Goal: Information Seeking & Learning: Learn about a topic

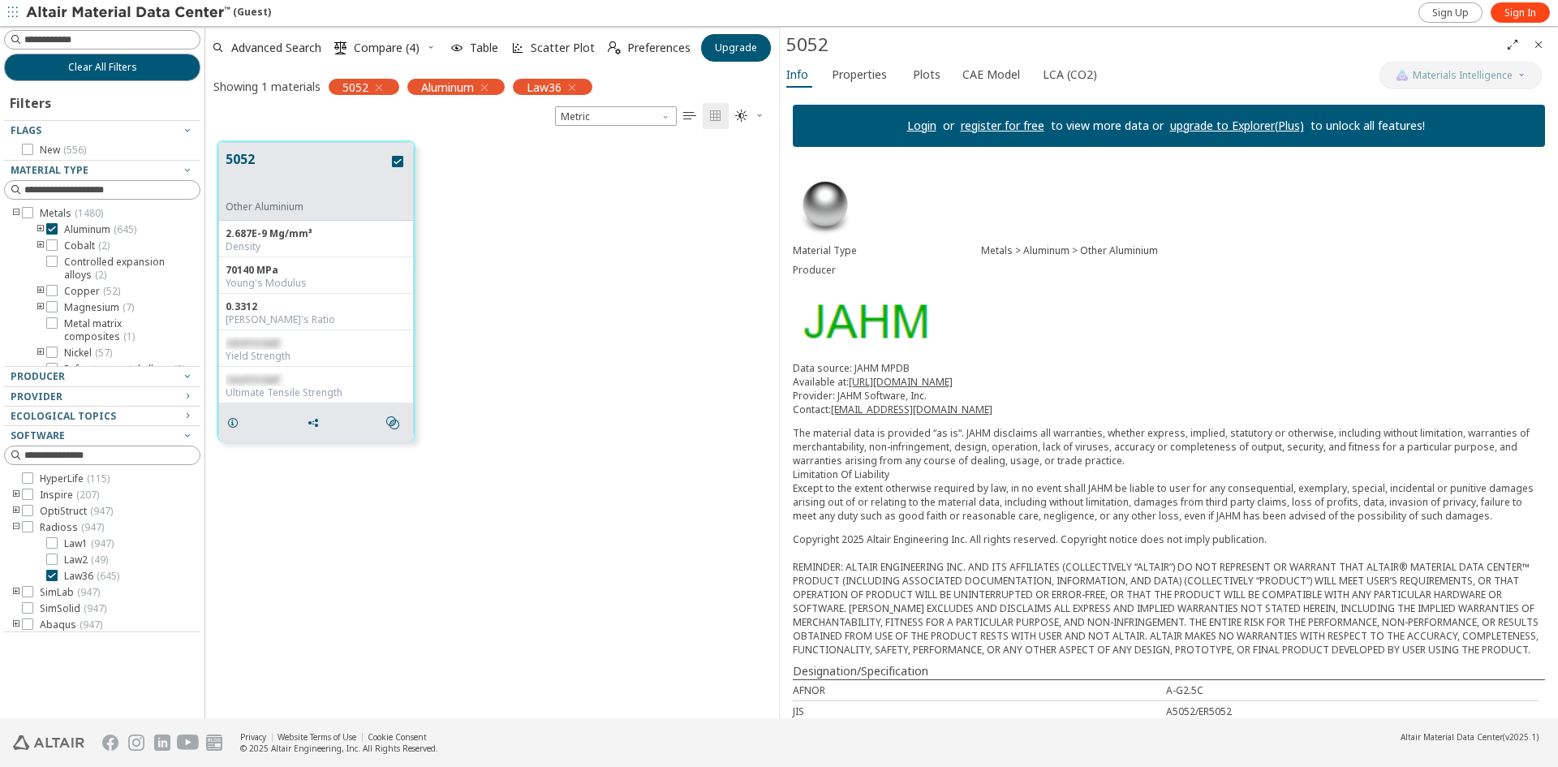
scroll to position [577, 562]
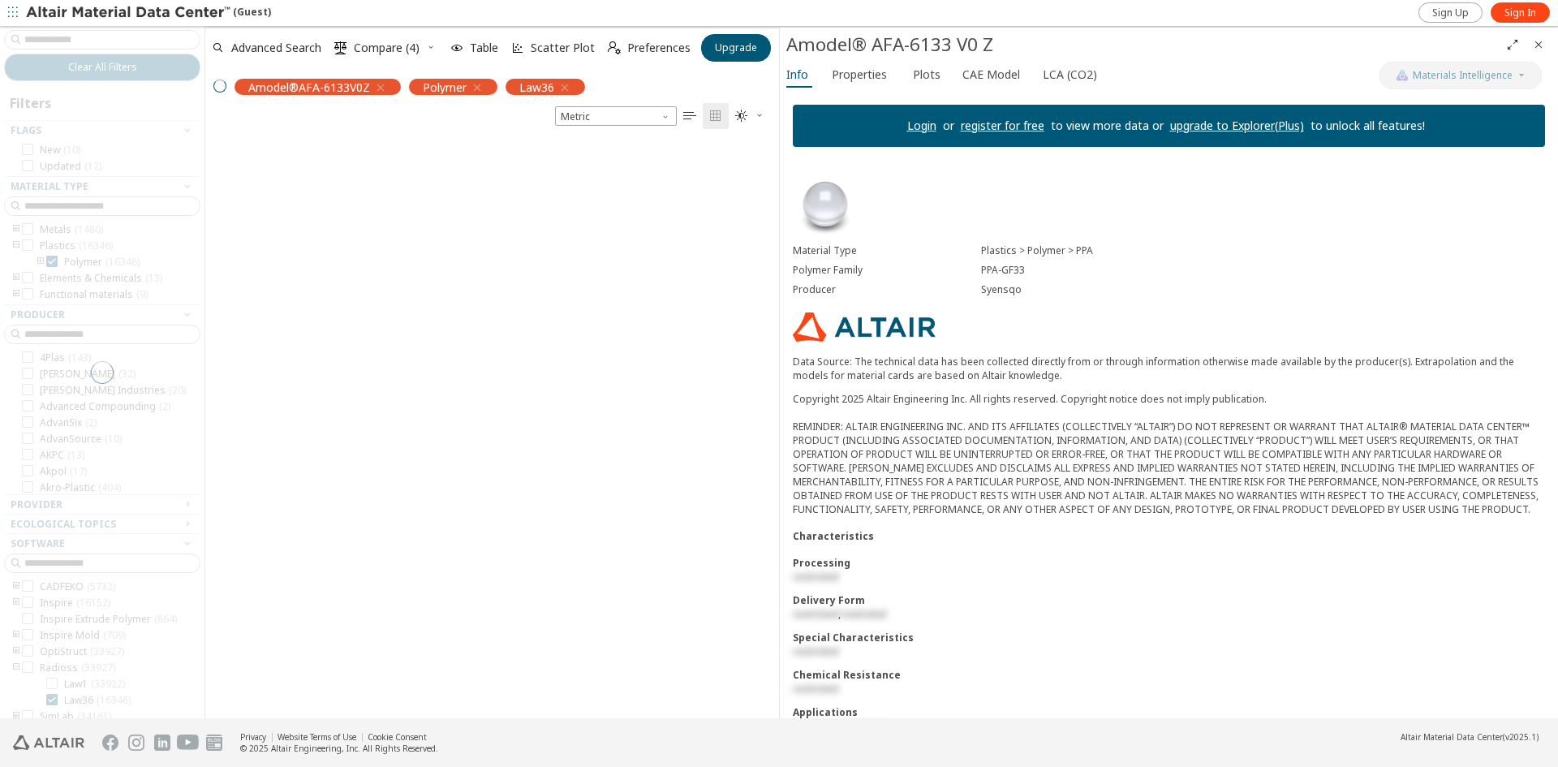
scroll to position [577, 562]
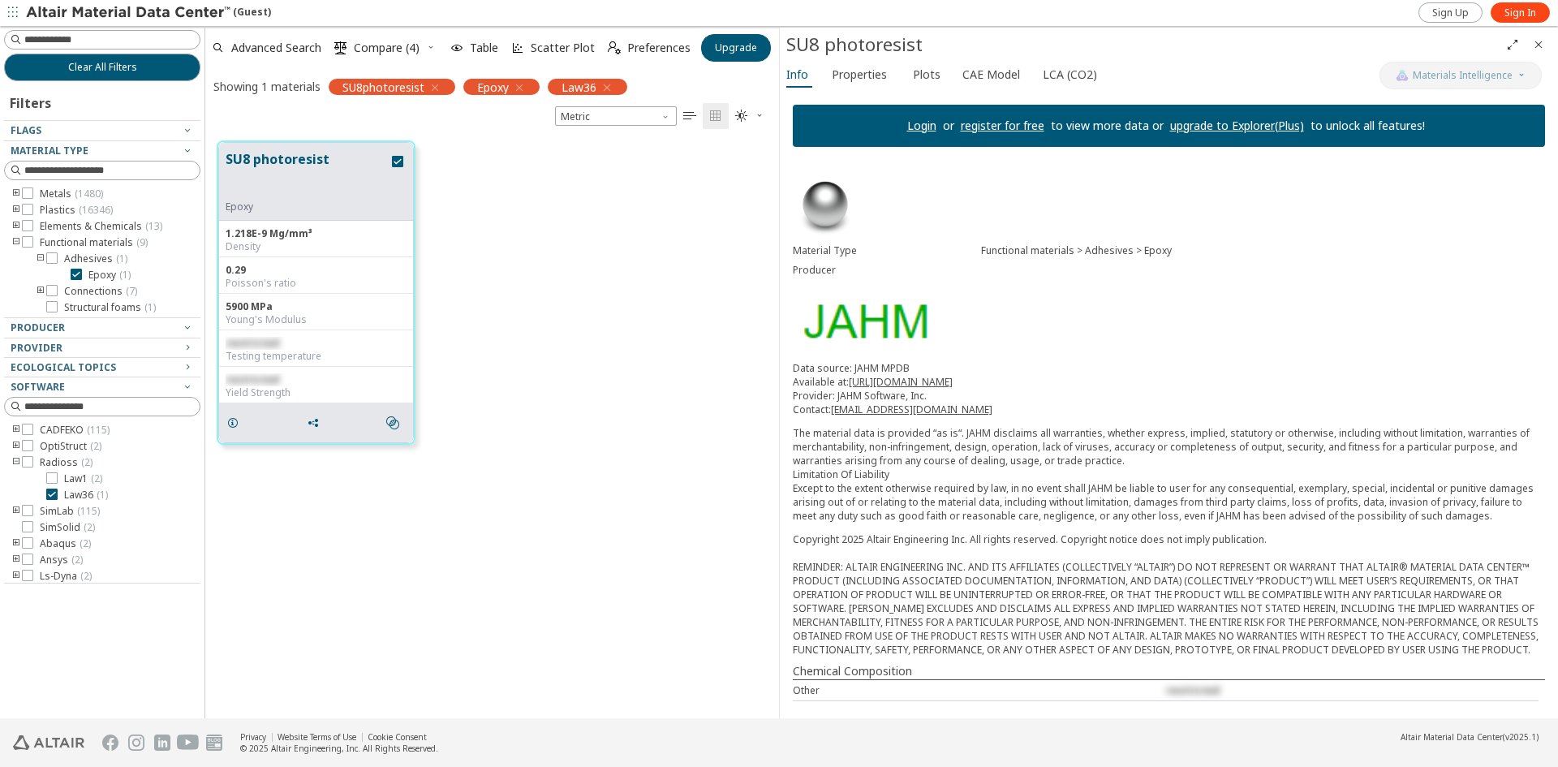
scroll to position [577, 562]
